Goal: Task Accomplishment & Management: Manage account settings

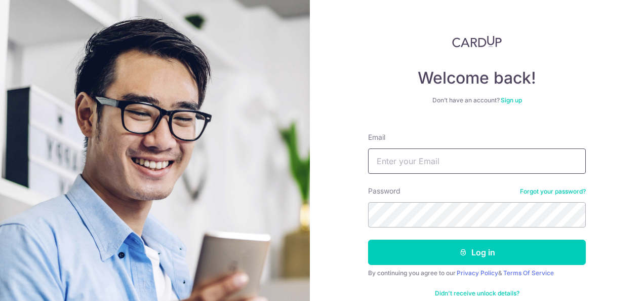
click at [378, 163] on input "Email" at bounding box center [477, 160] width 218 height 25
type input "[EMAIL_ADDRESS][DOMAIN_NAME]"
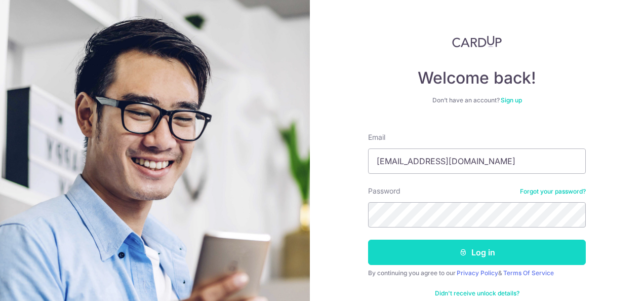
click at [435, 259] on button "Log in" at bounding box center [477, 251] width 218 height 25
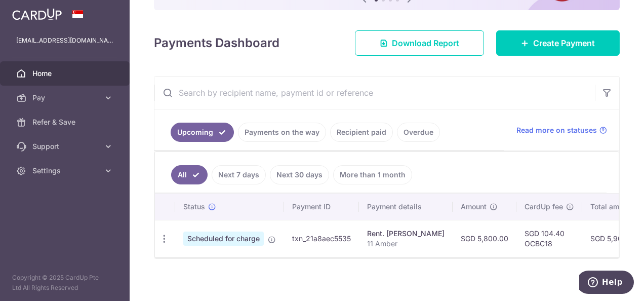
scroll to position [127, 0]
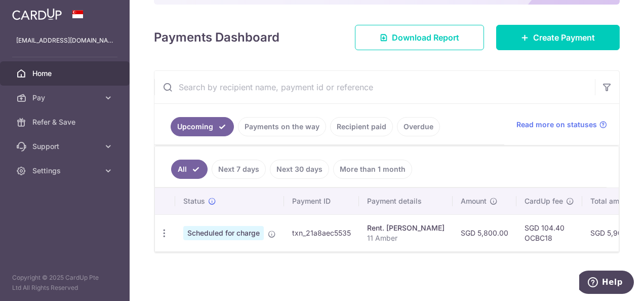
click at [269, 128] on link "Payments on the way" at bounding box center [282, 126] width 88 height 19
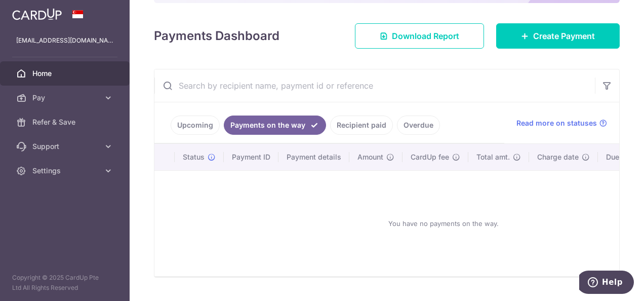
click at [367, 126] on link "Recipient paid" at bounding box center [361, 124] width 63 height 19
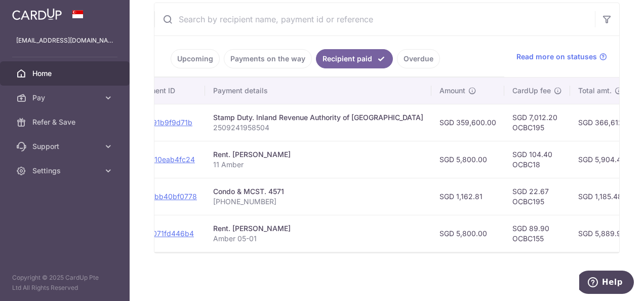
scroll to position [0, 317]
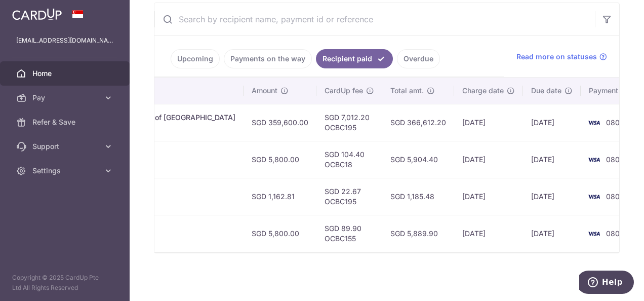
click at [69, 73] on span "Home" at bounding box center [65, 73] width 67 height 10
click at [64, 75] on span "Home" at bounding box center [65, 73] width 67 height 10
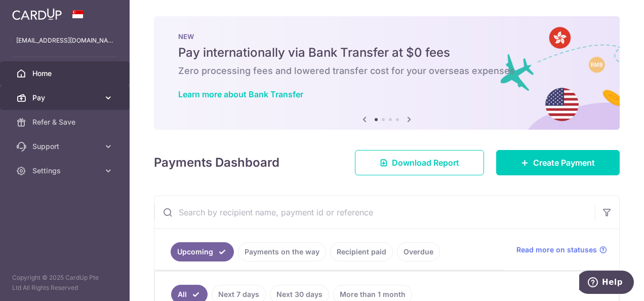
click at [54, 97] on span "Pay" at bounding box center [65, 98] width 67 height 10
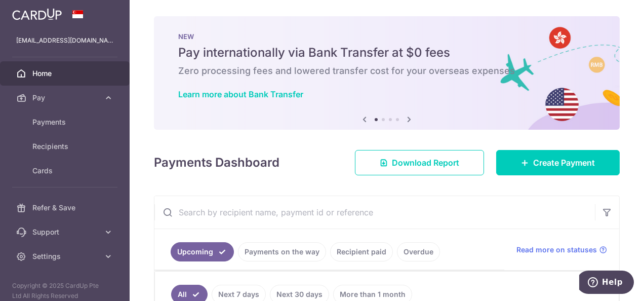
click at [75, 68] on span "Home" at bounding box center [65, 73] width 67 height 10
